Goal: Transaction & Acquisition: Download file/media

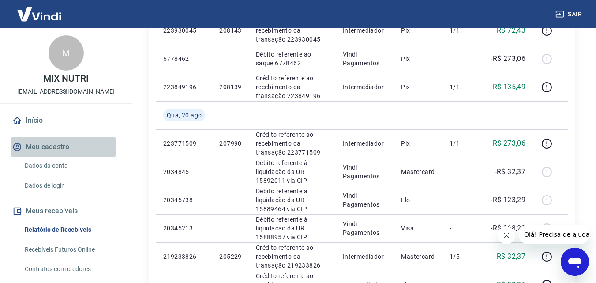
click at [51, 146] on button "Meu cadastro" at bounding box center [66, 146] width 111 height 19
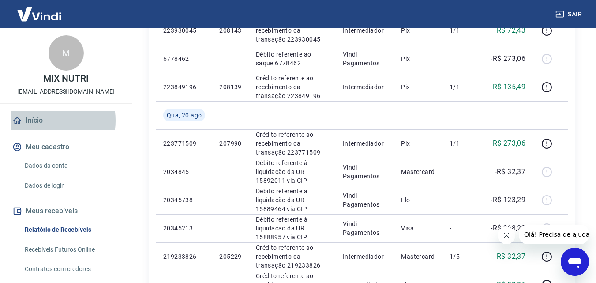
click at [34, 120] on link "Início" at bounding box center [66, 120] width 111 height 19
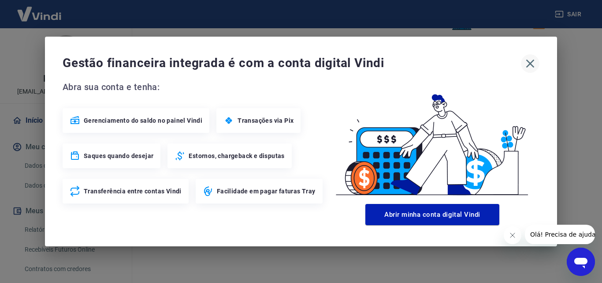
click at [529, 61] on icon "button" at bounding box center [530, 64] width 8 height 8
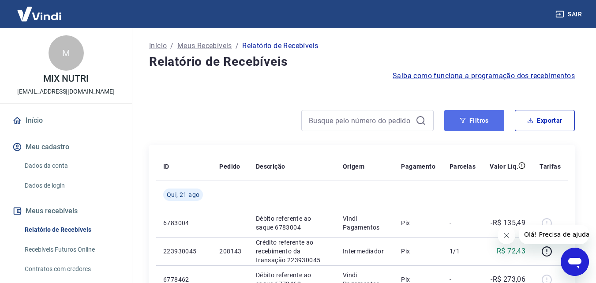
click at [472, 114] on button "Filtros" at bounding box center [474, 120] width 60 height 21
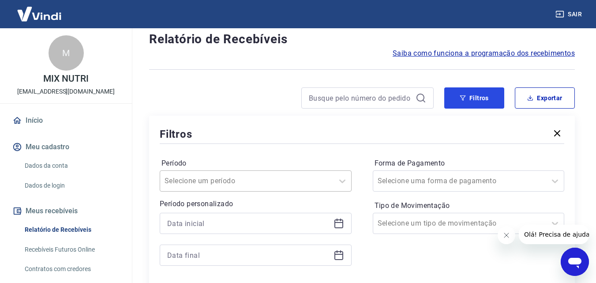
scroll to position [44, 0]
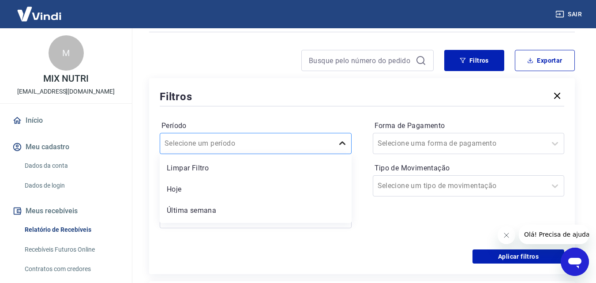
click at [347, 154] on div "option Limpar Filtro focused, 1 of 7. 7 results available. Use Up and Down to c…" at bounding box center [256, 143] width 192 height 21
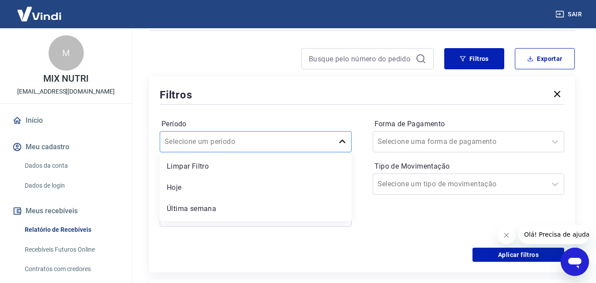
scroll to position [63, 0]
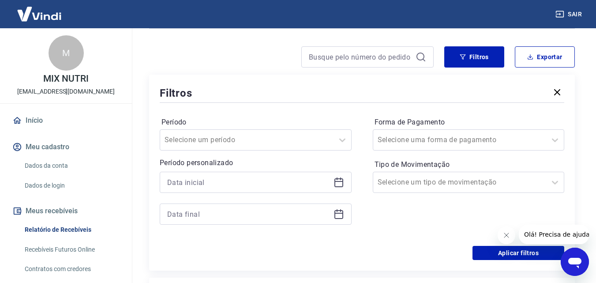
click at [319, 119] on label "Período" at bounding box center [255, 122] width 188 height 11
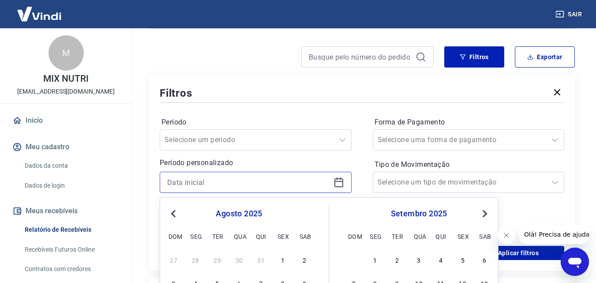
click at [251, 186] on input at bounding box center [248, 181] width 163 height 13
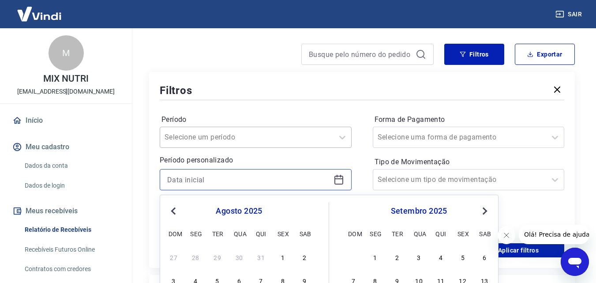
scroll to position [108, 0]
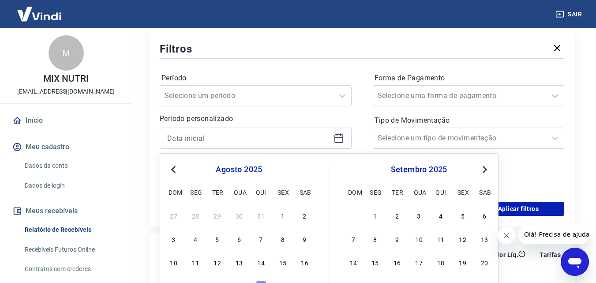
click at [174, 171] on span "Previous Month" at bounding box center [174, 169] width 0 height 10
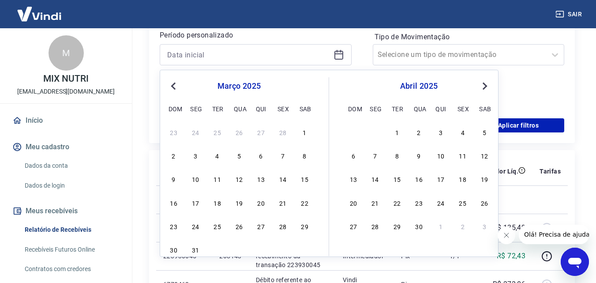
scroll to position [196, 0]
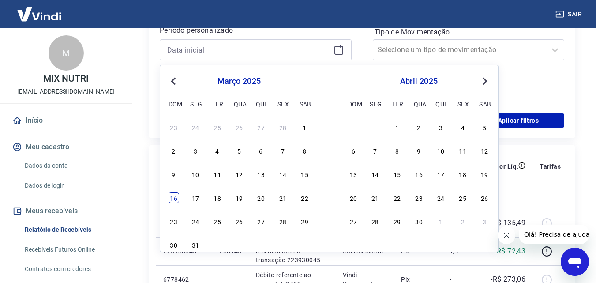
click at [173, 200] on div "16" at bounding box center [173, 197] width 11 height 11
type input "[DATE]"
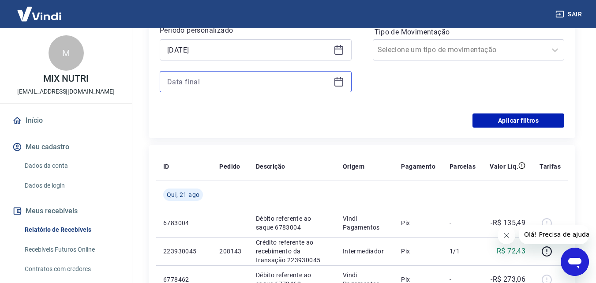
click at [273, 86] on input at bounding box center [248, 81] width 163 height 13
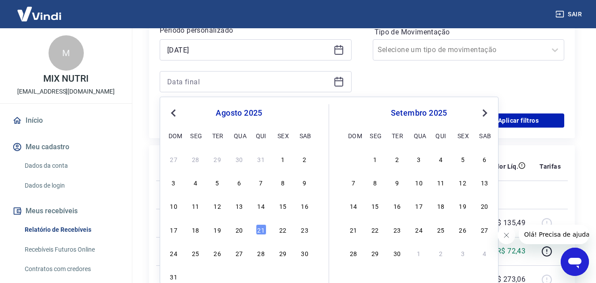
click at [178, 114] on button "Previous Month" at bounding box center [173, 113] width 11 height 11
click at [174, 114] on span "Previous Month" at bounding box center [174, 113] width 0 height 10
click at [174, 113] on span "Previous Month" at bounding box center [174, 113] width 0 height 10
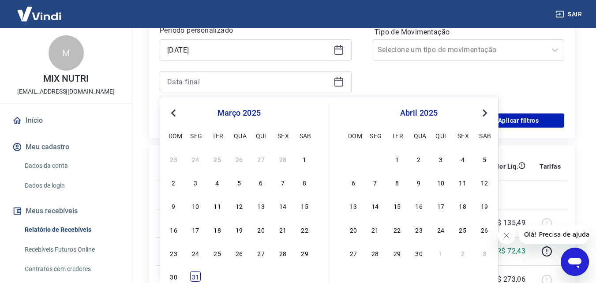
click at [197, 276] on div "31" at bounding box center [195, 276] width 11 height 11
type input "[DATE]"
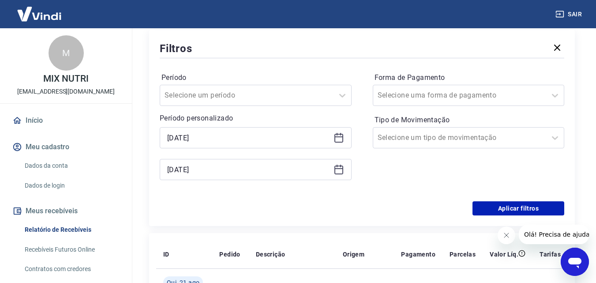
scroll to position [108, 0]
drag, startPoint x: 521, startPoint y: 205, endPoint x: 10, endPoint y: 6, distance: 548.4
click at [521, 205] on button "Aplicar filtros" at bounding box center [518, 208] width 92 height 14
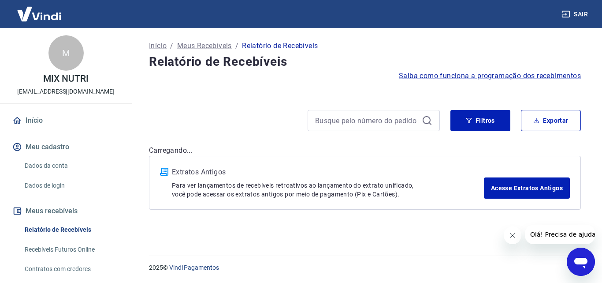
click at [513, 232] on icon "Fechar mensagem da empresa" at bounding box center [512, 234] width 7 height 7
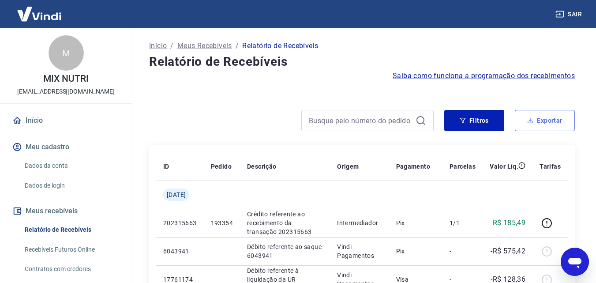
click at [543, 120] on button "Exportar" at bounding box center [544, 120] width 60 height 21
type input "[DATE]"
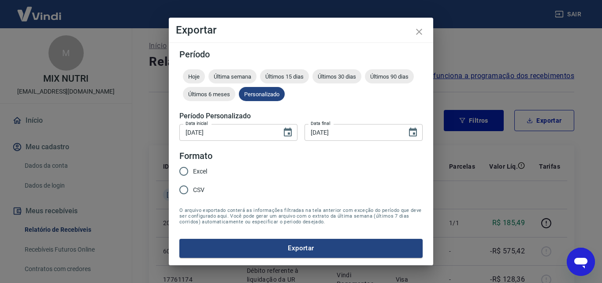
click at [200, 168] on span "Excel" at bounding box center [200, 171] width 14 height 9
click at [193, 168] on input "Excel" at bounding box center [184, 171] width 19 height 19
radio input "true"
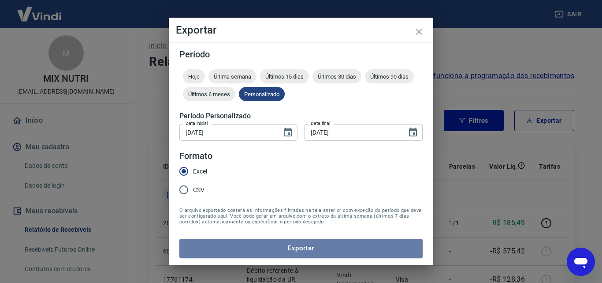
click at [356, 247] on button "Exportar" at bounding box center [300, 247] width 243 height 19
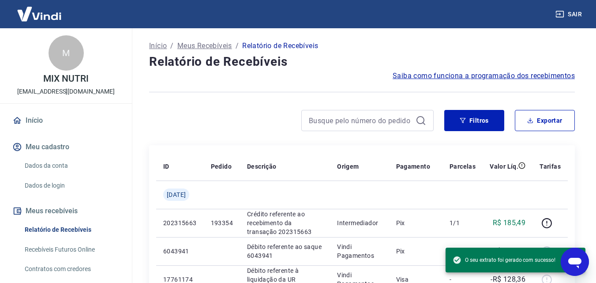
click at [347, 66] on h4 "Relatório de Recebíveis" at bounding box center [361, 62] width 425 height 18
